Goal: Transaction & Acquisition: Purchase product/service

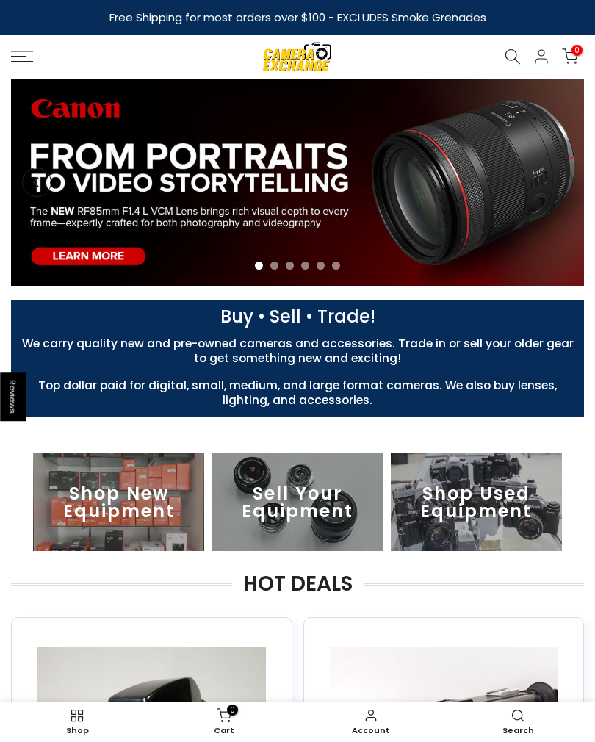
click at [32, 62] on rect at bounding box center [22, 61] width 22 height 1
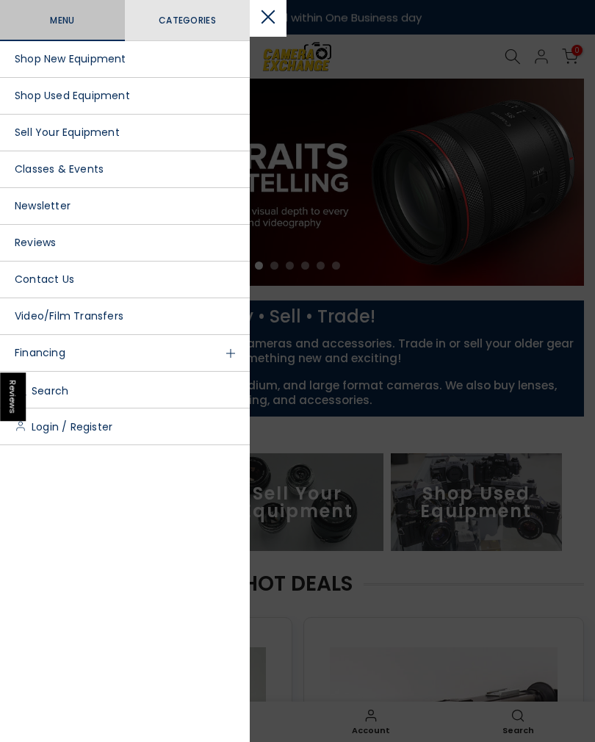
click at [111, 98] on link "Shop Used Equipment" at bounding box center [125, 96] width 250 height 37
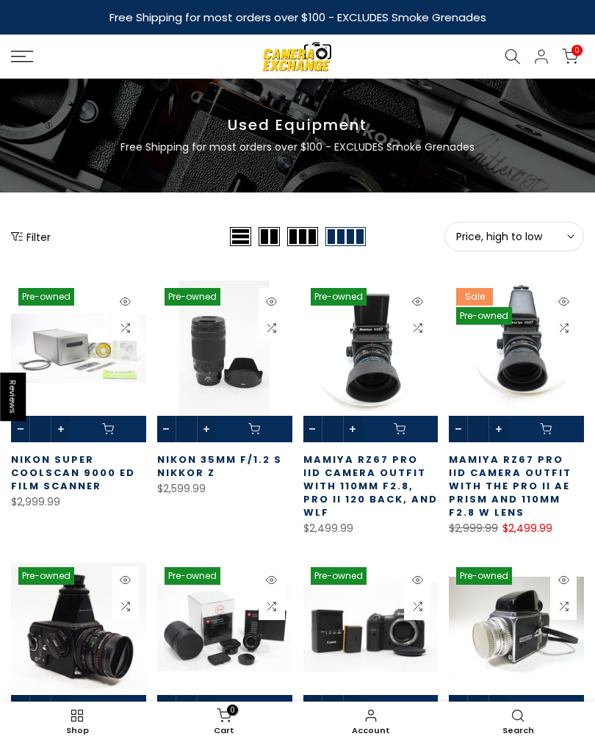
click at [37, 240] on button "Filter" at bounding box center [31, 236] width 40 height 15
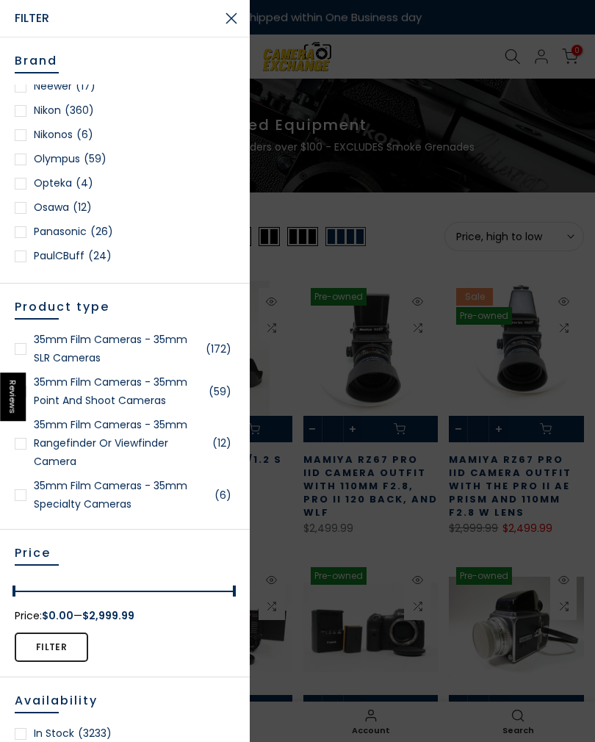
scroll to position [1275, 0]
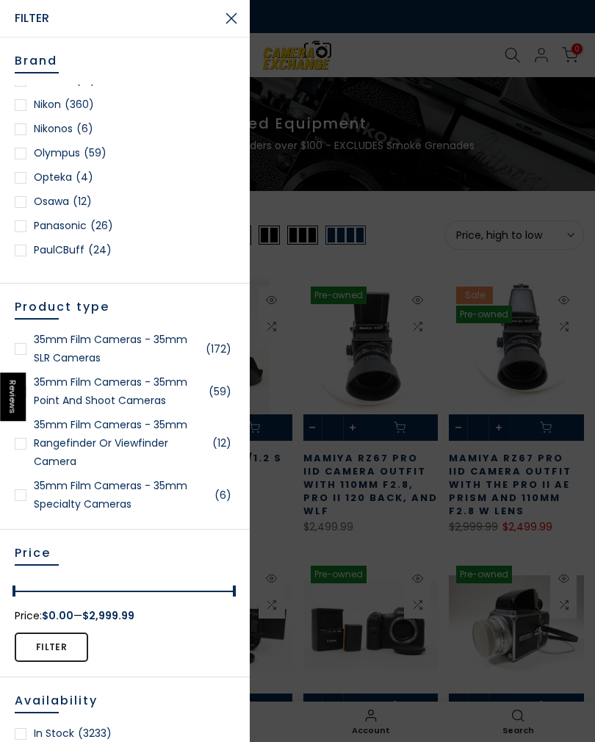
click at [71, 101] on span "(360)" at bounding box center [79, 105] width 29 height 18
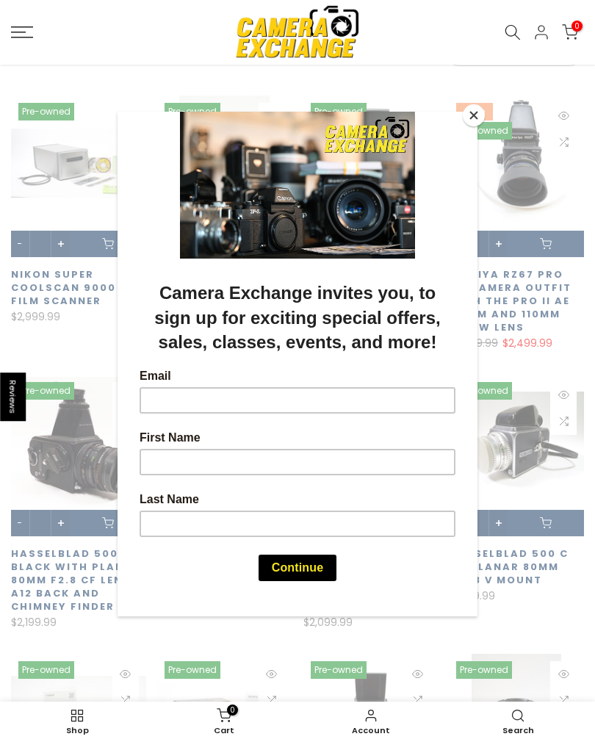
scroll to position [206, 0]
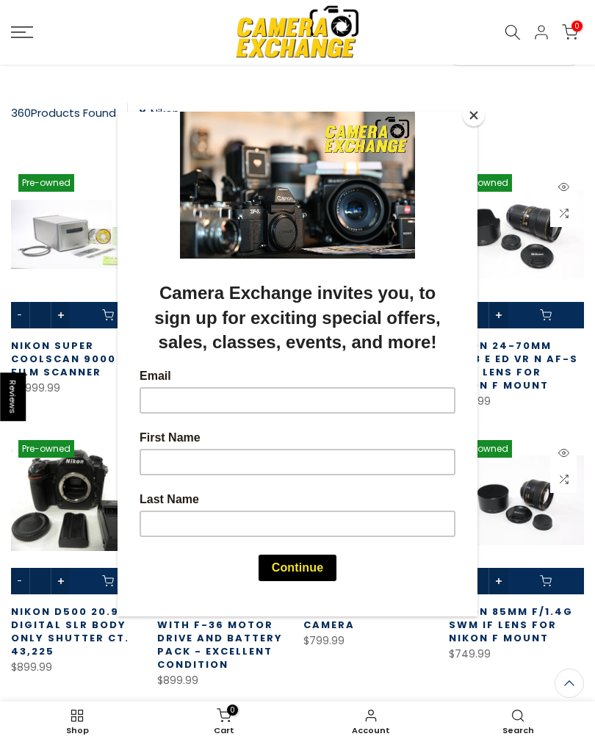
click at [474, 121] on button "Close" at bounding box center [474, 115] width 22 height 22
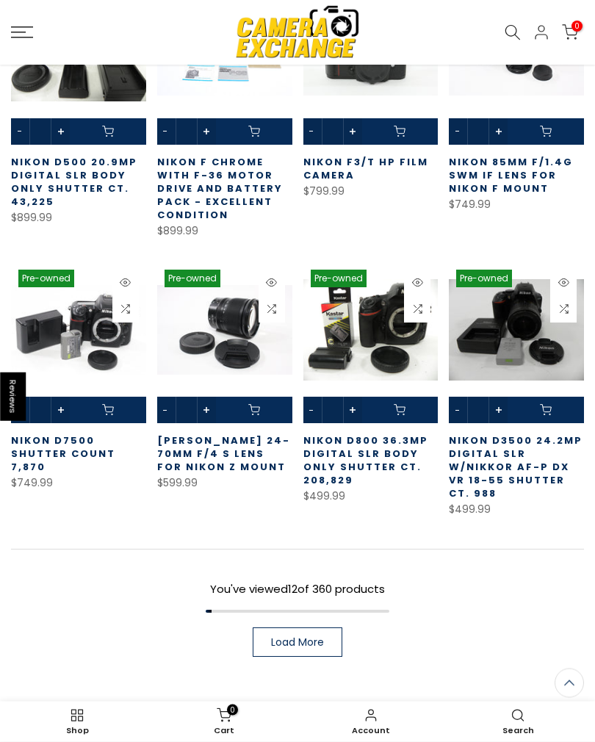
scroll to position [656, 0]
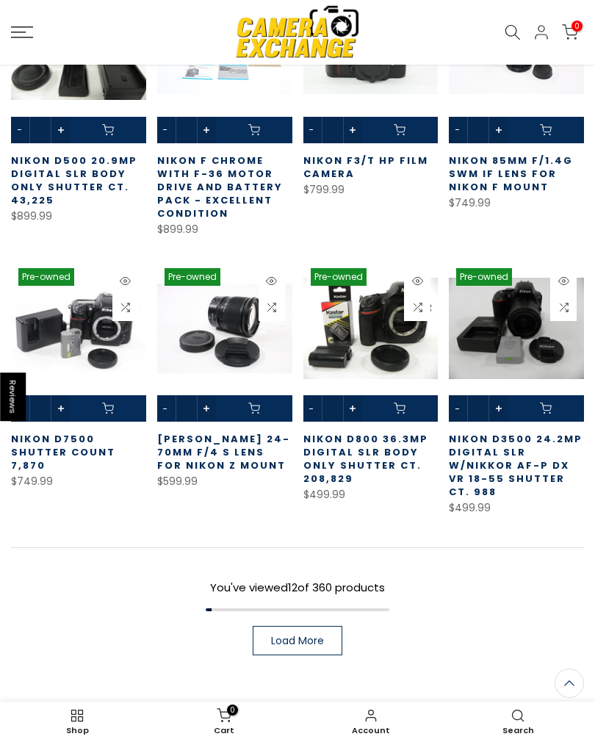
click at [308, 649] on link "Load More" at bounding box center [298, 640] width 90 height 29
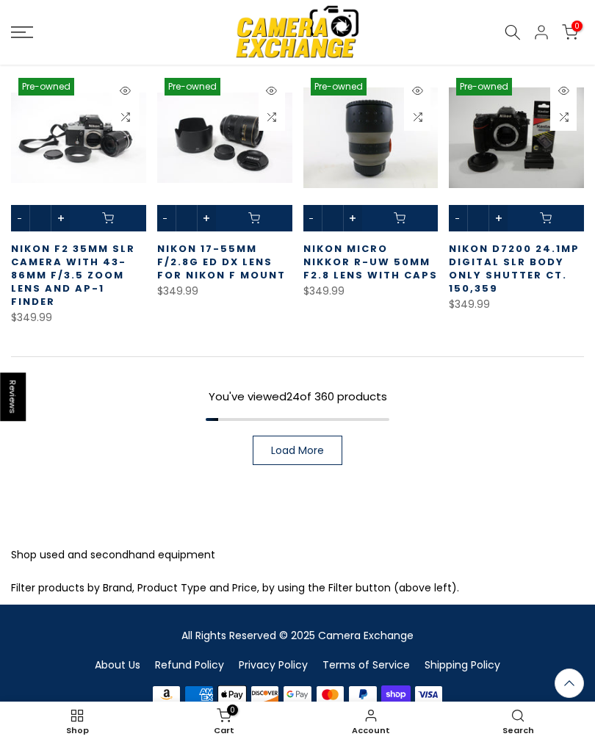
scroll to position [1656, 0]
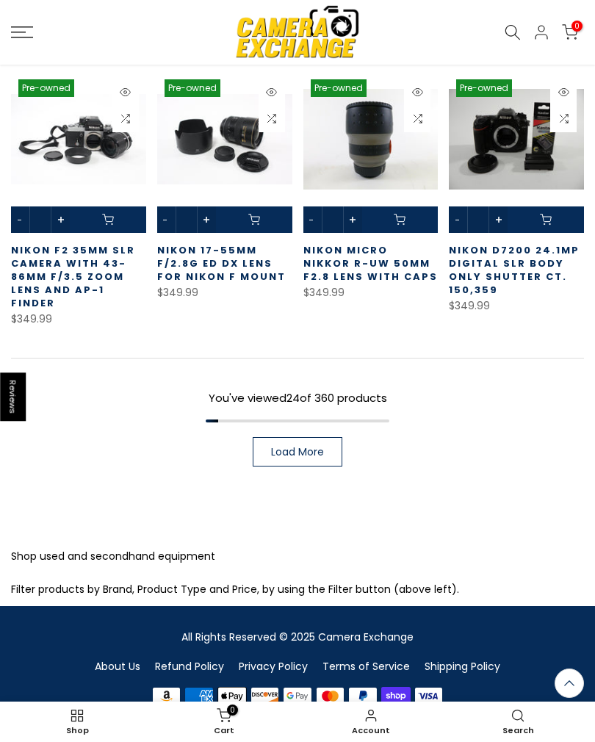
click at [302, 450] on span "Load More" at bounding box center [297, 452] width 53 height 10
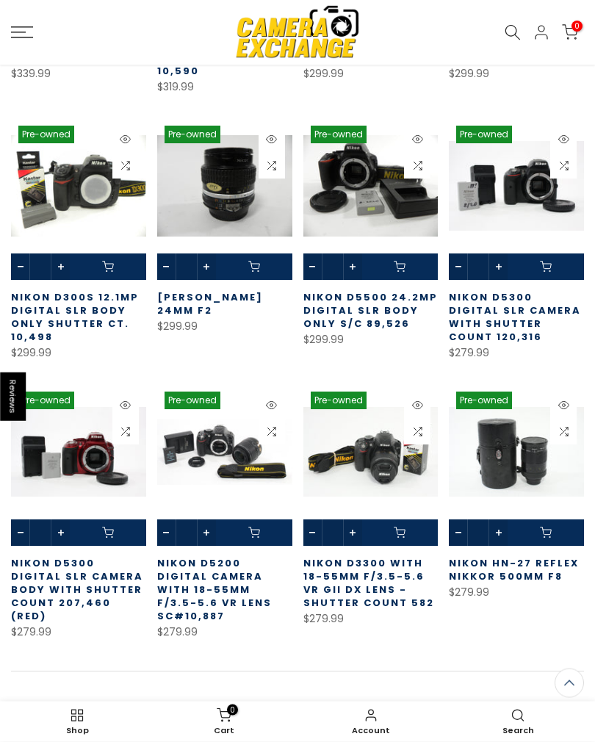
scroll to position [2169, 0]
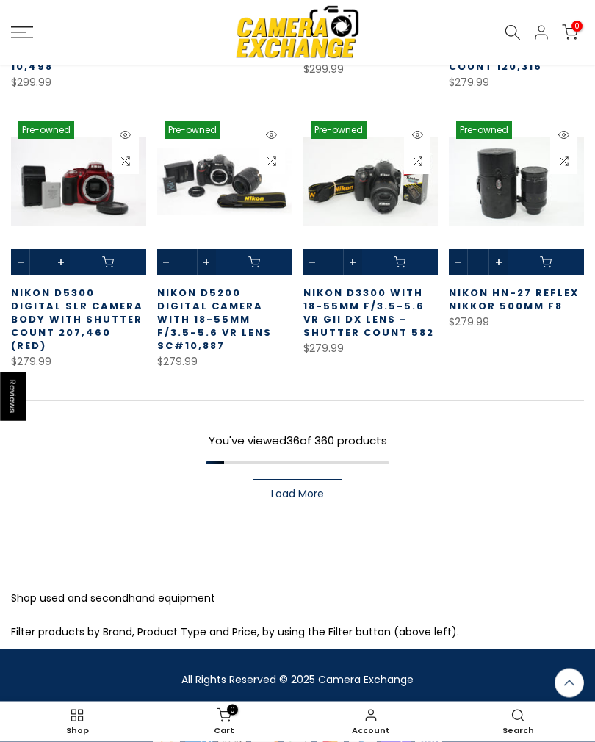
click at [301, 490] on span "Load More" at bounding box center [297, 495] width 53 height 10
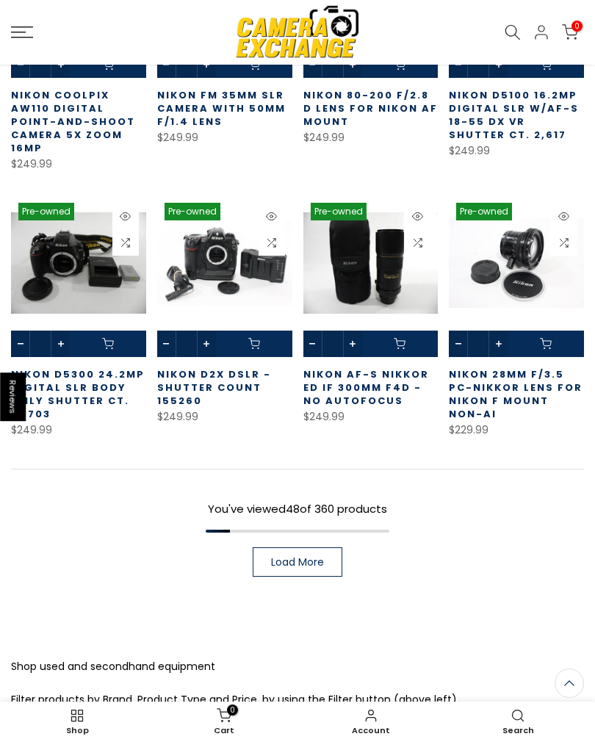
scroll to position [3201, 0]
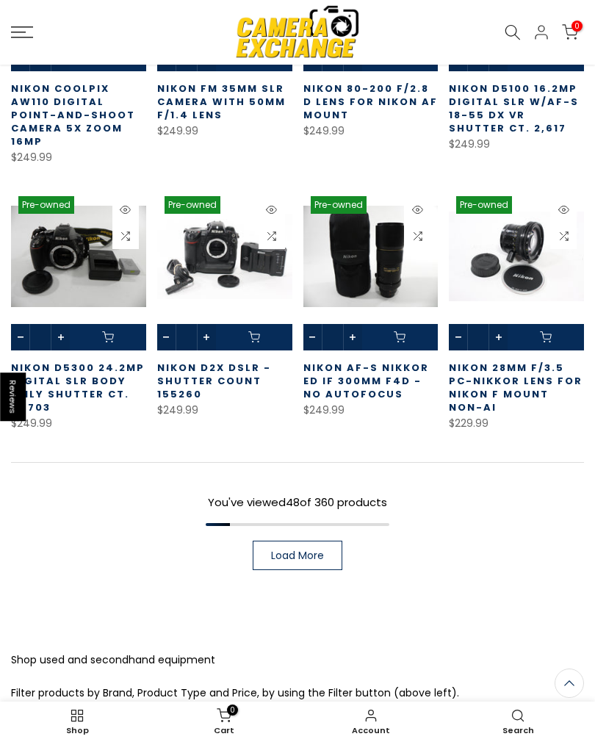
click at [326, 541] on link "Load More" at bounding box center [298, 555] width 90 height 29
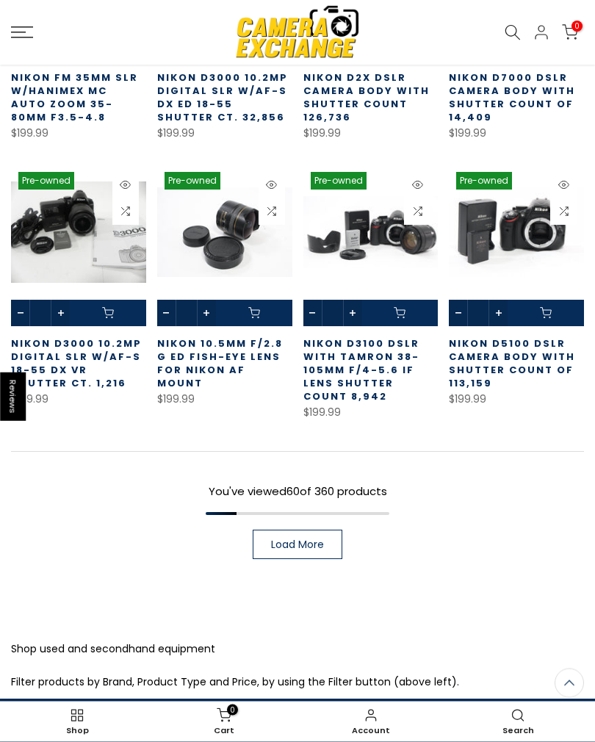
scroll to position [4048, 0]
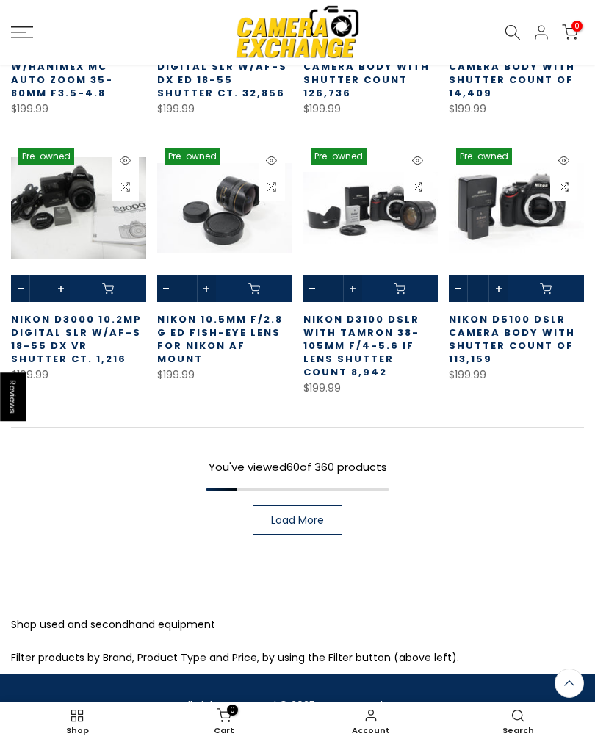
click at [337, 506] on link "Load More" at bounding box center [298, 520] width 90 height 29
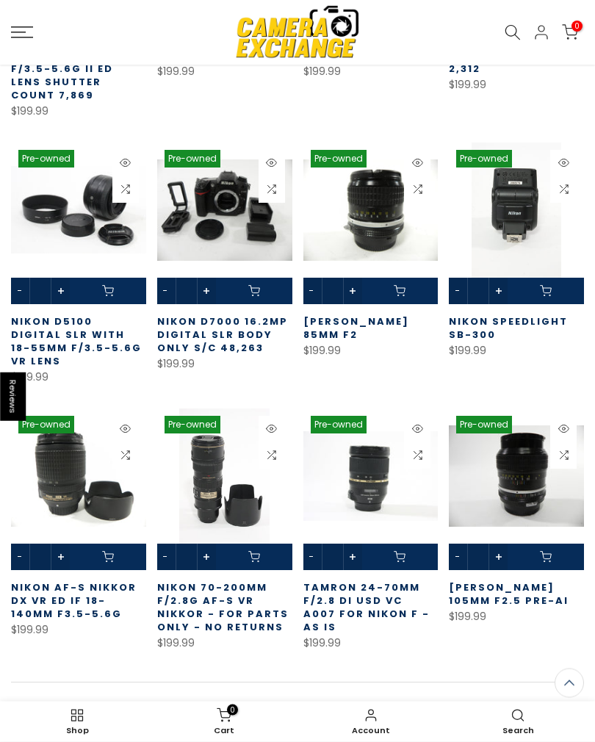
scroll to position [4619, 0]
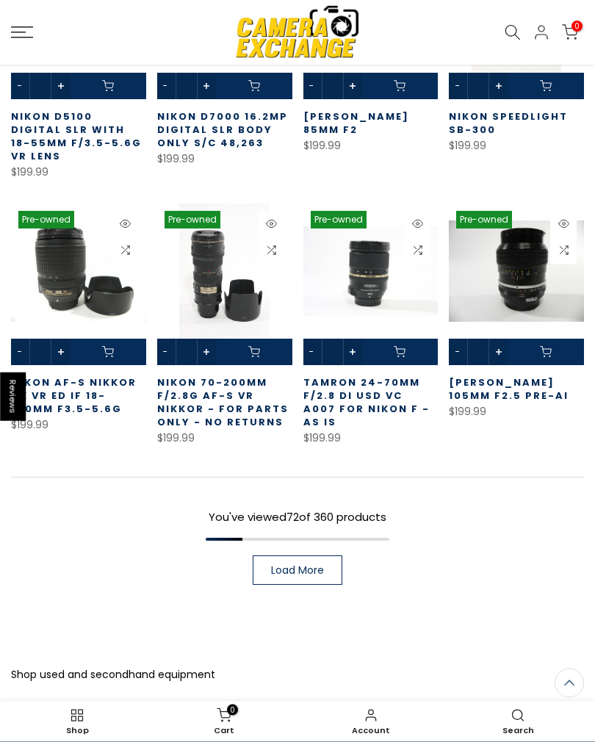
click at [320, 566] on span "Load More" at bounding box center [297, 571] width 53 height 10
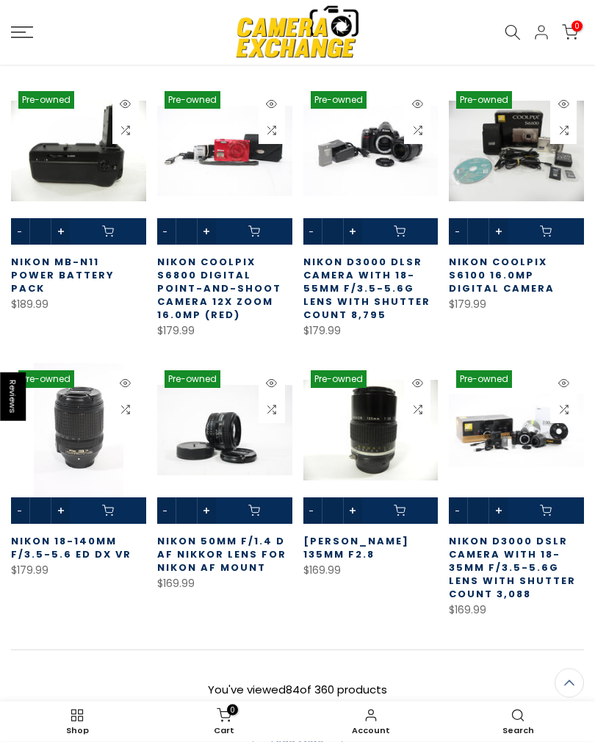
scroll to position [5505, 0]
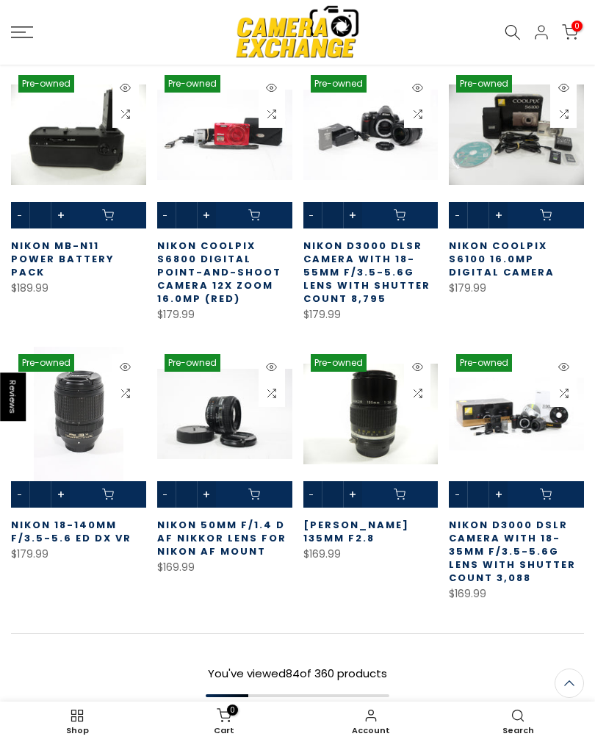
click at [378, 370] on link at bounding box center [371, 428] width 135 height 162
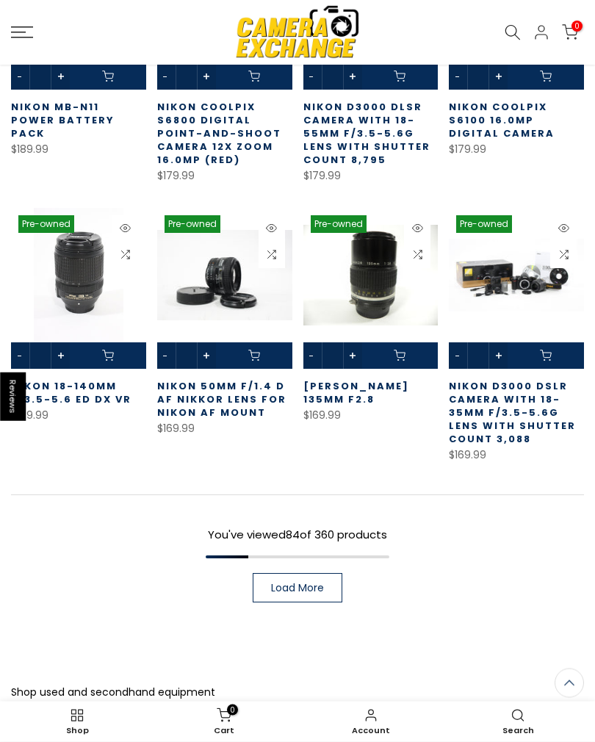
scroll to position [5644, 0]
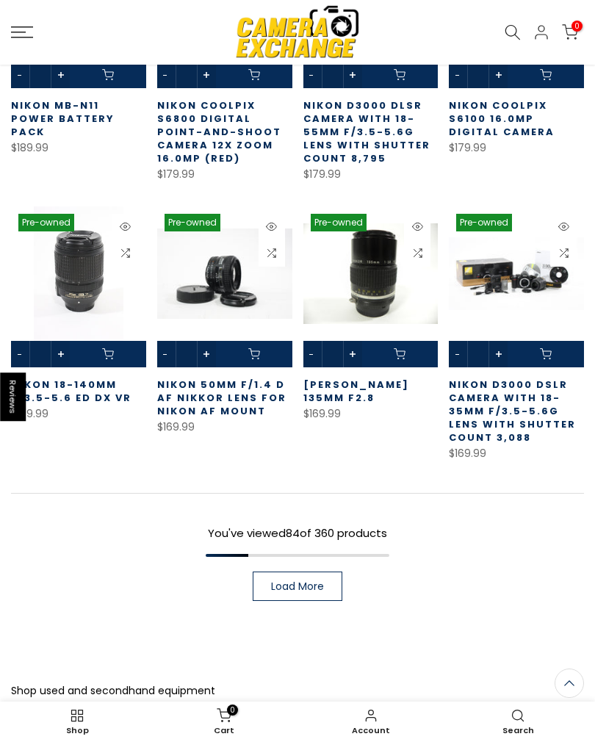
click at [310, 581] on span "Load More" at bounding box center [297, 586] width 53 height 10
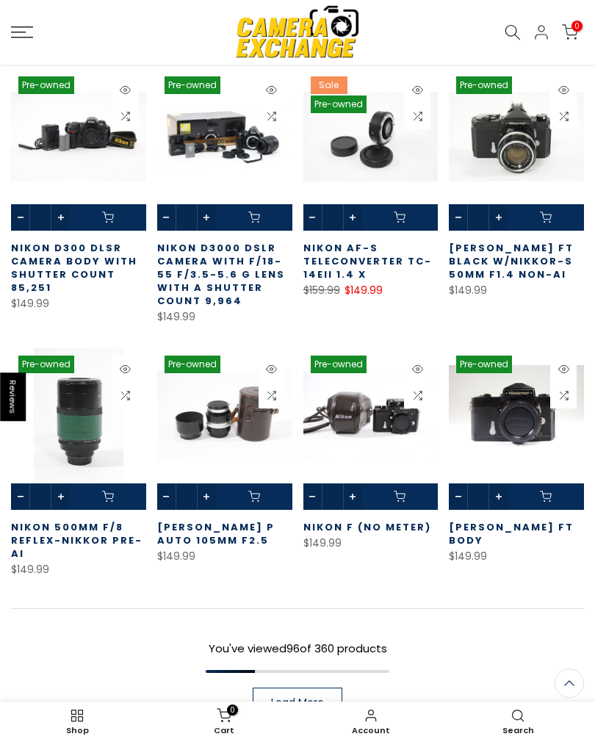
scroll to position [6315, 0]
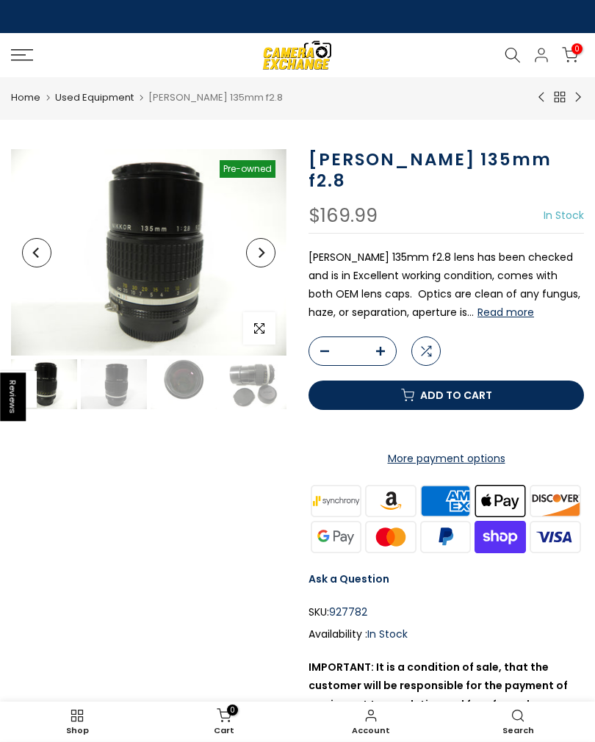
click at [147, 269] on img at bounding box center [149, 252] width 276 height 207
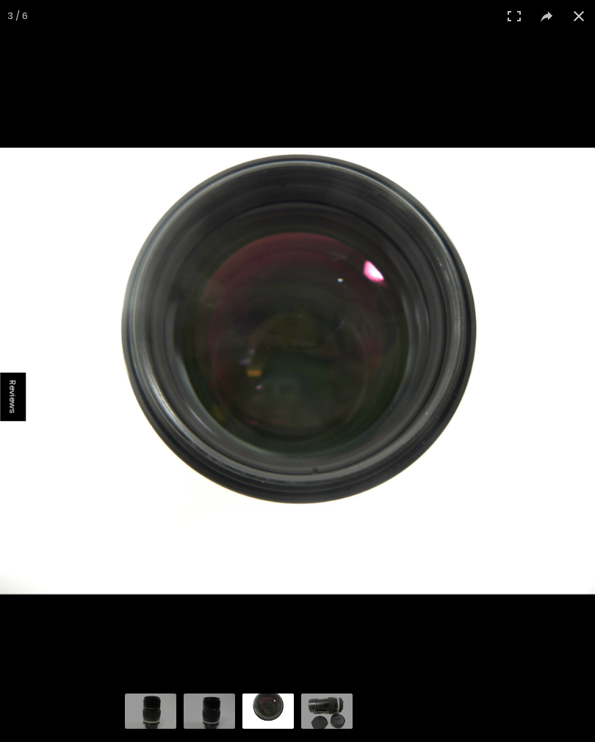
click at [508, 443] on img at bounding box center [297, 371] width 595 height 447
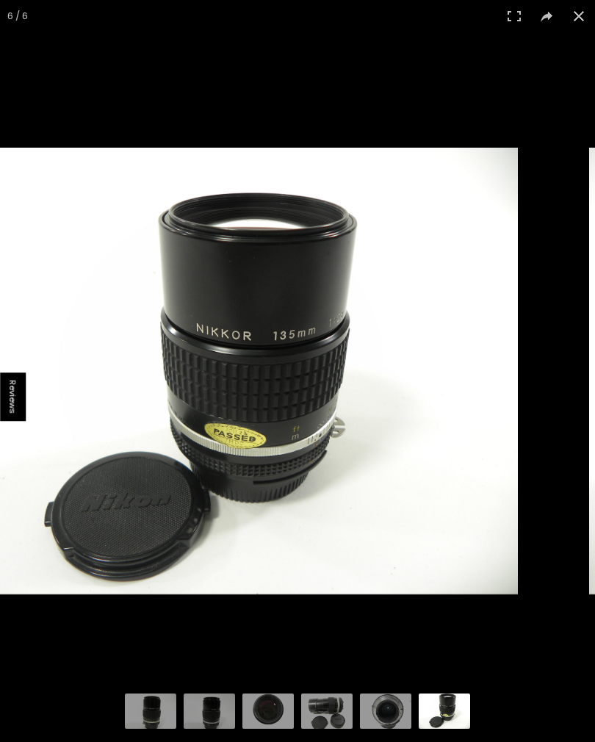
click at [494, 453] on div "6 / 6" at bounding box center [297, 371] width 595 height 742
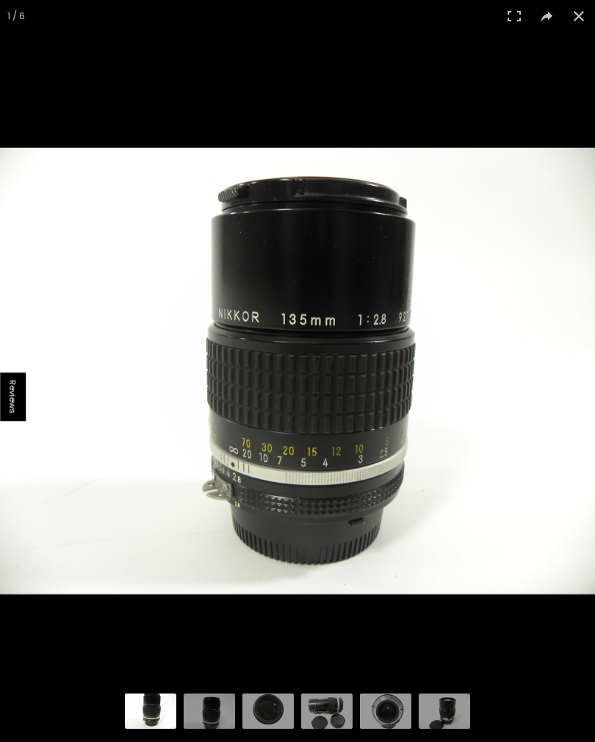
click at [587, 13] on button at bounding box center [579, 16] width 32 height 32
